Goal: Information Seeking & Learning: Find specific fact

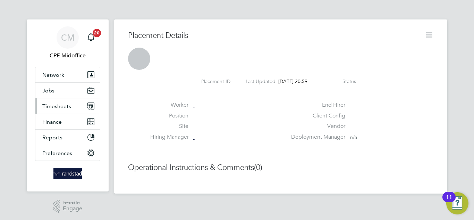
click at [61, 104] on span "Timesheets" at bounding box center [56, 106] width 29 height 7
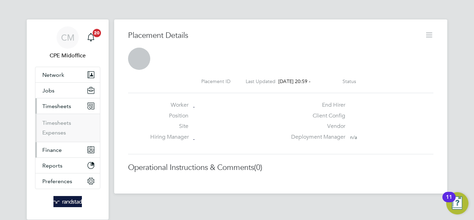
click at [58, 146] on button "Finance" at bounding box center [67, 149] width 65 height 15
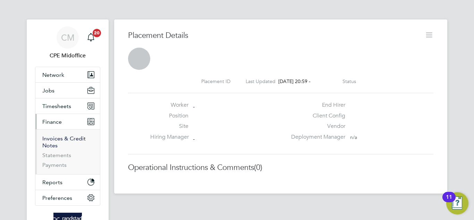
click at [55, 142] on link "Invoices & Credit Notes" at bounding box center [63, 142] width 43 height 14
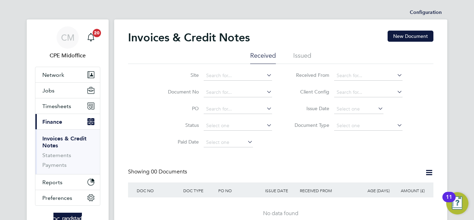
click at [297, 51] on div "Invoices & Credit Notes New Document" at bounding box center [280, 41] width 305 height 21
click at [298, 57] on li "Issued" at bounding box center [302, 57] width 18 height 12
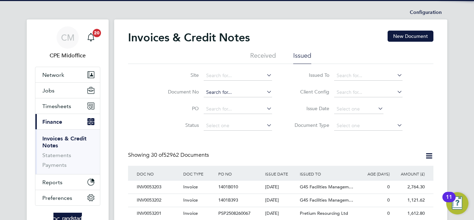
click at [221, 96] on input at bounding box center [238, 92] width 68 height 10
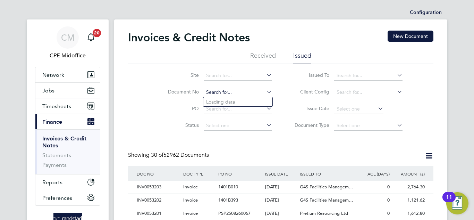
paste input "INV0052853"
type input "INV0052853"
click at [231, 104] on li "INV0052853" at bounding box center [237, 101] width 69 height 9
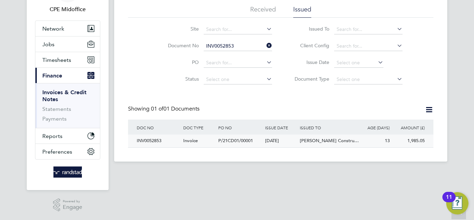
click at [336, 139] on span "[PERSON_NAME] Constru…" at bounding box center [329, 140] width 59 height 6
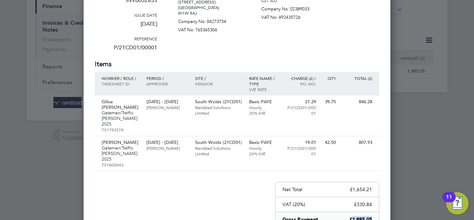
drag, startPoint x: 351, startPoint y: 200, endPoint x: 371, endPoint y: 202, distance: 20.2
click at [371, 216] on p "£1,985.05" at bounding box center [360, 219] width 23 height 7
copy p "1,985.05"
drag, startPoint x: 0, startPoint y: 41, endPoint x: 214, endPoint y: 179, distance: 254.8
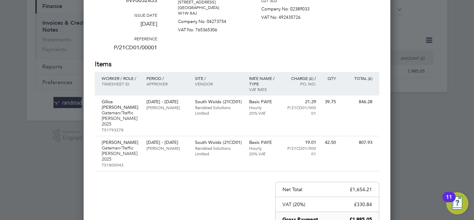
click at [214, 179] on div "Invoice Amount £1,985.05 Invoice number INV0052853 Issue date [DATE] Reference …" at bounding box center [237, 104] width 284 height 348
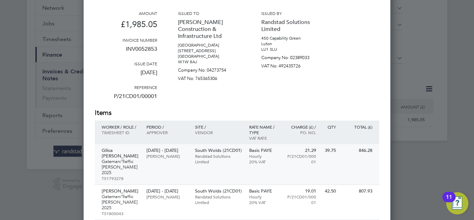
scroll to position [93, 0]
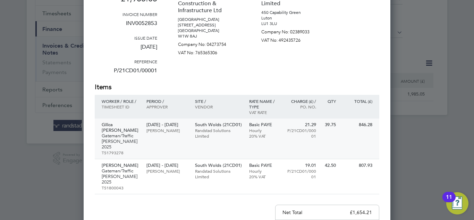
drag, startPoint x: 133, startPoint y: 122, endPoint x: 101, endPoint y: 125, distance: 31.3
click at [101, 125] on div "Gilica [PERSON_NAME] Gateman/Traffic [PERSON_NAME] 2025 TS1793278" at bounding box center [119, 138] width 48 height 40
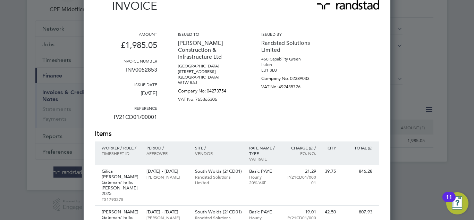
scroll to position [0, 0]
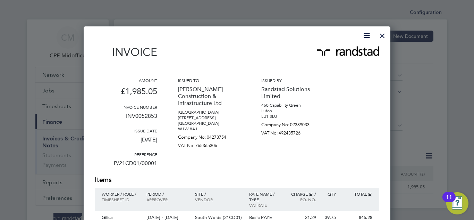
click at [384, 31] on div at bounding box center [382, 34] width 12 height 12
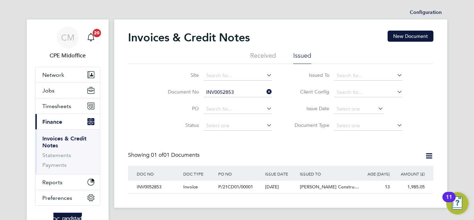
scroll to position [0, 0]
click at [265, 88] on icon at bounding box center [265, 91] width 0 height 10
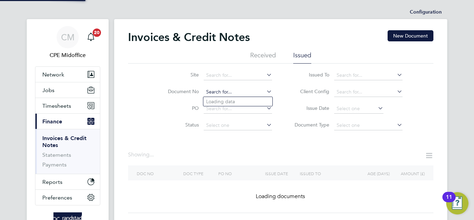
click at [239, 92] on input at bounding box center [238, 92] width 68 height 10
paste input "INV0052864"
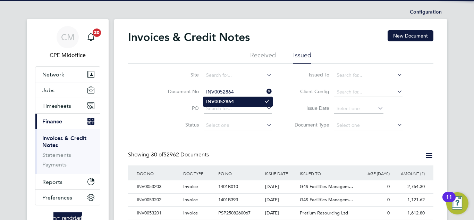
type input "INV0052864"
click at [244, 102] on li "INV0052864" at bounding box center [237, 101] width 69 height 9
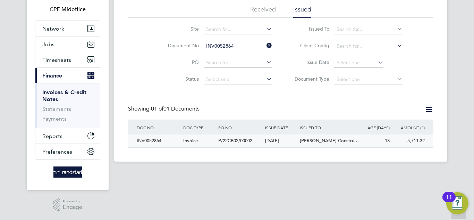
click at [266, 142] on div "[DATE]" at bounding box center [280, 140] width 35 height 13
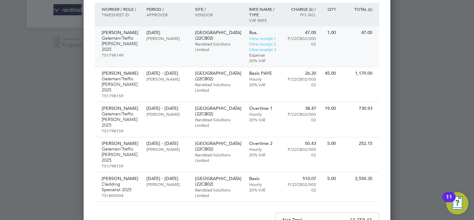
drag, startPoint x: 117, startPoint y: 47, endPoint x: 105, endPoint y: 49, distance: 11.5
click at [105, 52] on p "TS1798149" at bounding box center [121, 55] width 38 height 6
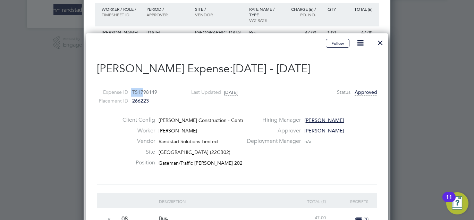
drag, startPoint x: 159, startPoint y: 91, endPoint x: 143, endPoint y: 90, distance: 16.0
click at [143, 90] on div "Expense ID TS1798149 Placement ID 266223" at bounding box center [131, 96] width 68 height 17
click at [151, 91] on span "TS1798149" at bounding box center [144, 92] width 25 height 6
drag, startPoint x: 156, startPoint y: 92, endPoint x: 139, endPoint y: 92, distance: 17.7
click at [139, 92] on span "TS1798149" at bounding box center [144, 92] width 25 height 6
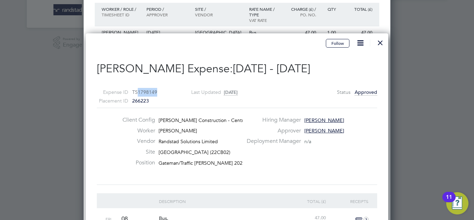
copy span "1798149"
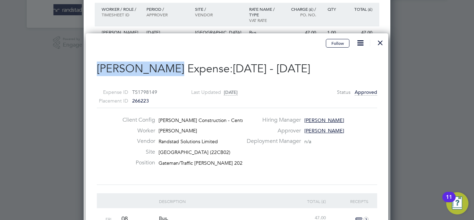
drag, startPoint x: 95, startPoint y: 65, endPoint x: 165, endPoint y: 68, distance: 70.5
copy h2 "[PERSON_NAME]"
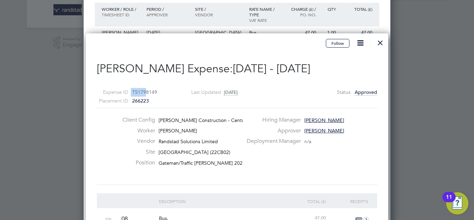
drag, startPoint x: 161, startPoint y: 96, endPoint x: 147, endPoint y: 93, distance: 14.5
click at [147, 93] on div "Expense ID TS1798149 Placement ID 266223" at bounding box center [131, 96] width 68 height 17
drag, startPoint x: 155, startPoint y: 93, endPoint x: 150, endPoint y: 92, distance: 5.6
click at [150, 92] on div "Expense ID TS1798149 Placement ID 266223" at bounding box center [131, 96] width 68 height 17
click at [380, 44] on div at bounding box center [380, 41] width 12 height 12
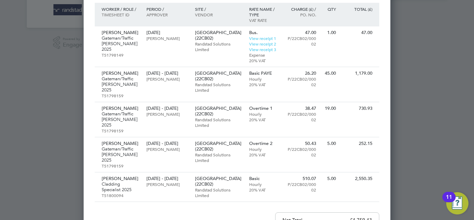
drag, startPoint x: 126, startPoint y: 47, endPoint x: 57, endPoint y: 116, distance: 97.4
click at [11, 97] on div at bounding box center [237, 110] width 474 height 220
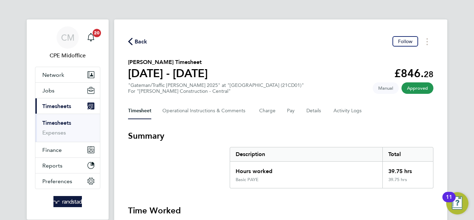
click at [133, 62] on h2 "Gilica Bolea's Timesheet" at bounding box center [168, 62] width 80 height 8
copy h2 "Gilica"
click at [345, 110] on Logs-tab "Activity Logs" at bounding box center [347, 110] width 29 height 17
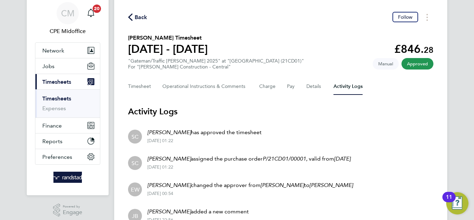
scroll to position [25, 0]
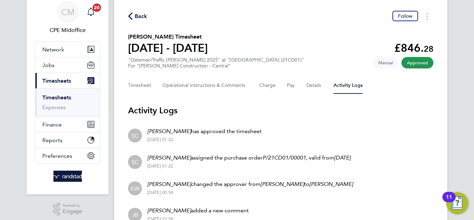
click at [278, 153] on p "Sam Carter assigned the purchase order P/21CD01/00001 , valid from 07 Jul 2025" at bounding box center [248, 157] width 203 height 8
drag, startPoint x: 128, startPoint y: 35, endPoint x: 158, endPoint y: 34, distance: 29.8
click at [158, 34] on h2 "Gilica Bolea's Timesheet" at bounding box center [168, 37] width 80 height 8
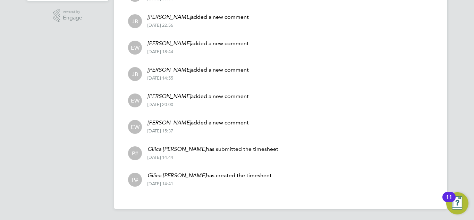
scroll to position [0, 0]
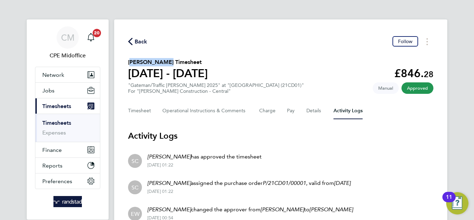
copy h2 "Gilica [PERSON_NAME]"
